Goal: Information Seeking & Learning: Find specific fact

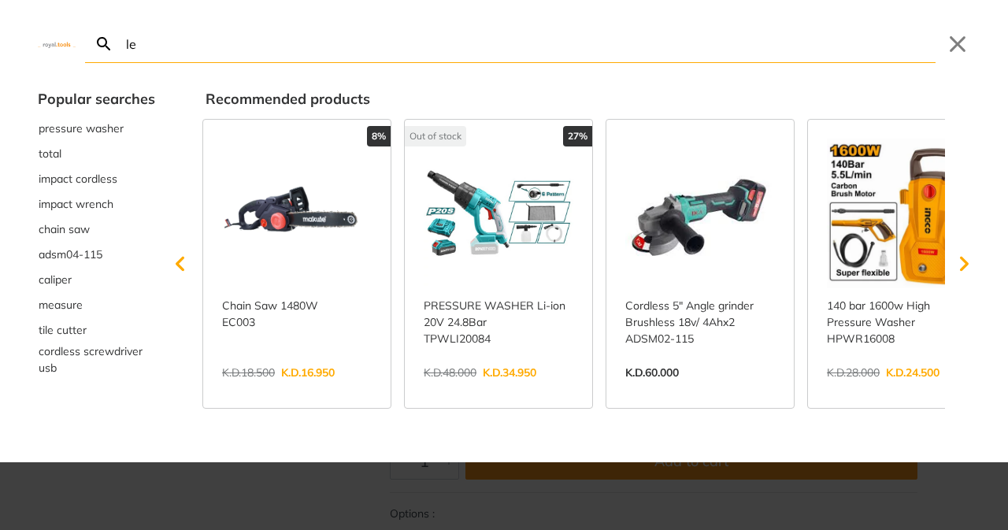
type input "le"
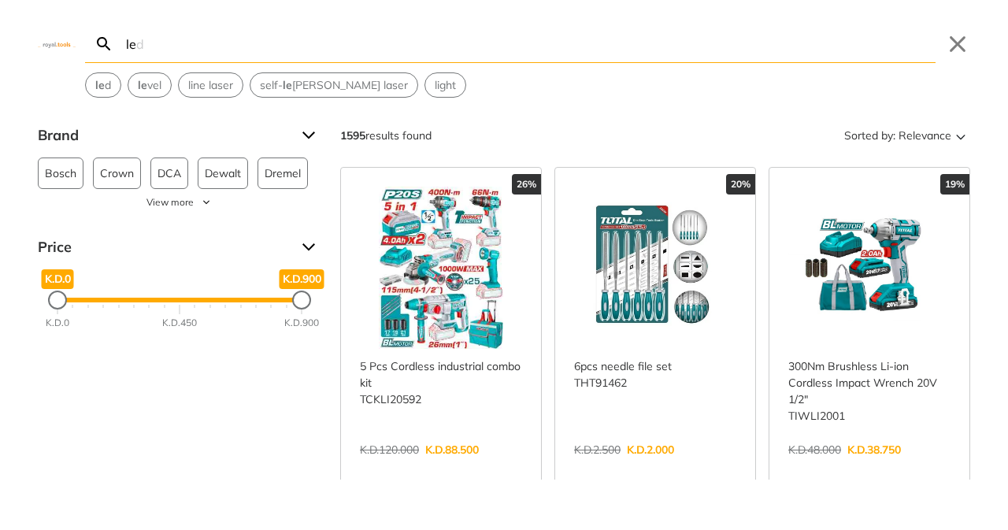
type input "l"
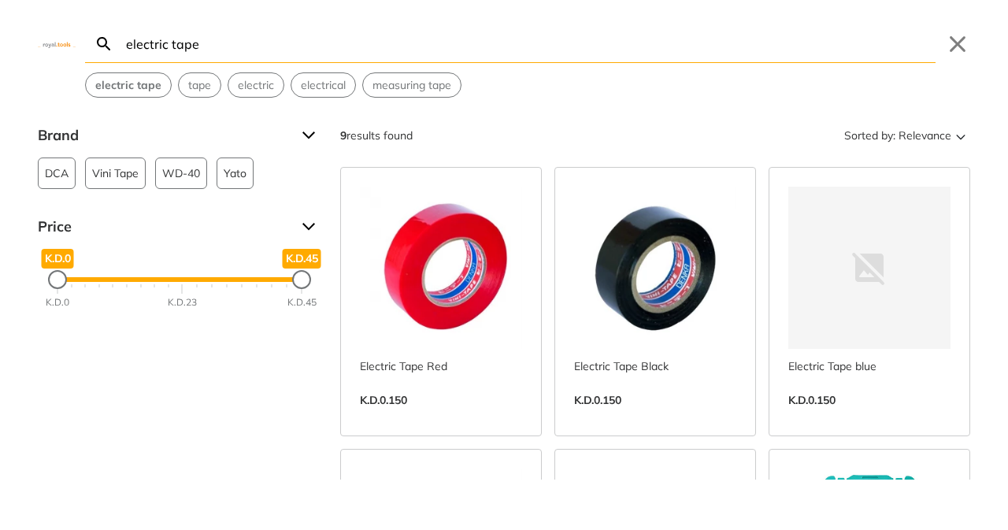
type input "electric tape"
